Goal: Task Accomplishment & Management: Complete application form

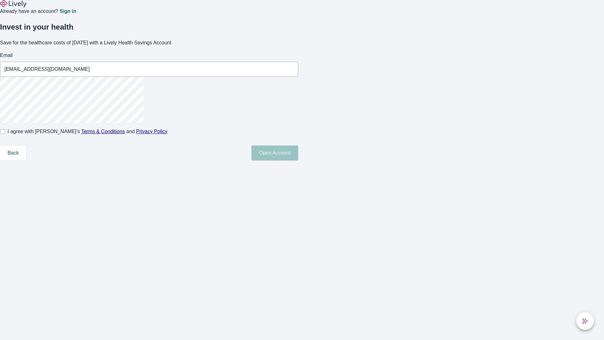
click at [5, 134] on input "I agree with Lively’s Terms & Conditions and Privacy Policy" at bounding box center [2, 131] width 5 height 5
checkbox input "true"
click at [298, 160] on button "Open Account" at bounding box center [274, 152] width 47 height 15
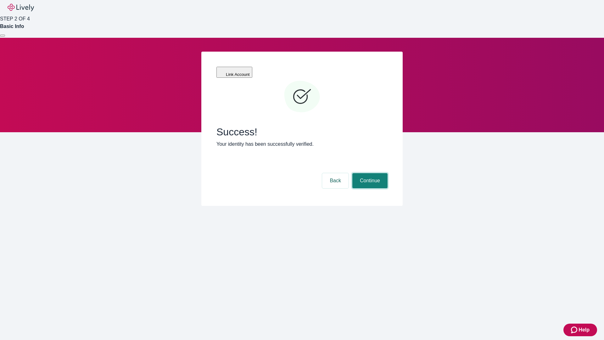
click at [369, 173] on button "Continue" at bounding box center [369, 180] width 35 height 15
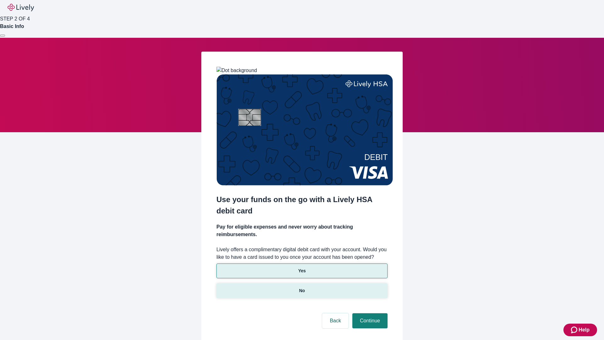
click at [302, 287] on p "No" at bounding box center [302, 290] width 6 height 7
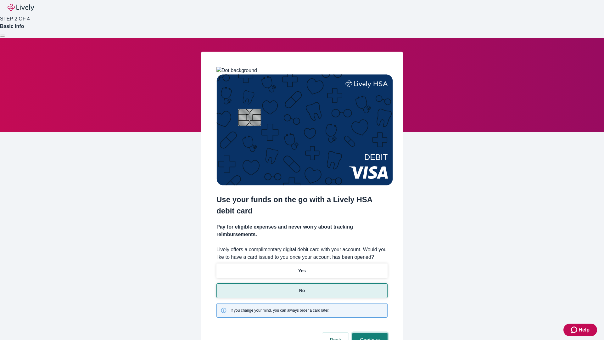
click at [369, 333] on button "Continue" at bounding box center [369, 340] width 35 height 15
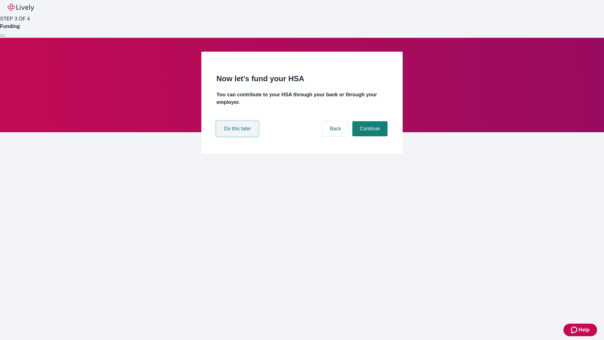
click at [238, 136] on button "Do this later" at bounding box center [238, 128] width 42 height 15
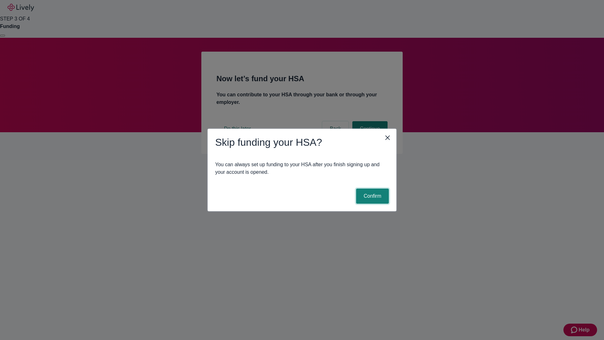
click at [372, 196] on button "Confirm" at bounding box center [372, 195] width 33 height 15
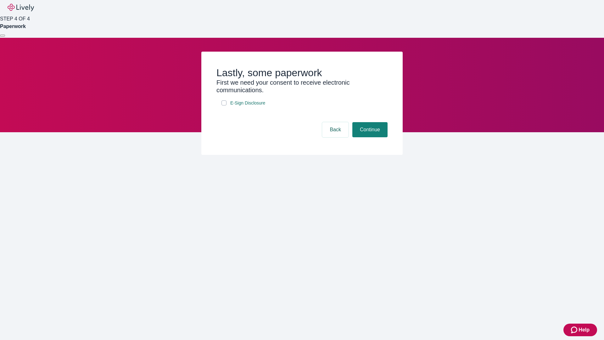
click at [224, 105] on input "E-Sign Disclosure" at bounding box center [224, 102] width 5 height 5
checkbox input "true"
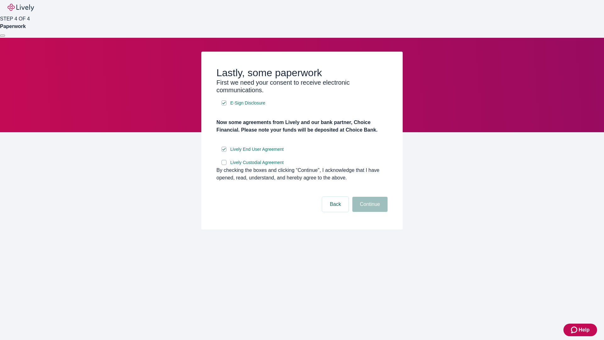
click at [224, 165] on input "Lively Custodial Agreement" at bounding box center [224, 162] width 5 height 5
checkbox input "true"
click at [369, 212] on button "Continue" at bounding box center [369, 204] width 35 height 15
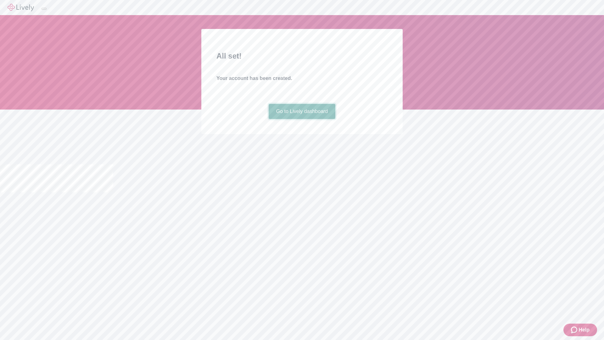
click at [302, 119] on link "Go to Lively dashboard" at bounding box center [302, 111] width 67 height 15
